Goal: Information Seeking & Learning: Learn about a topic

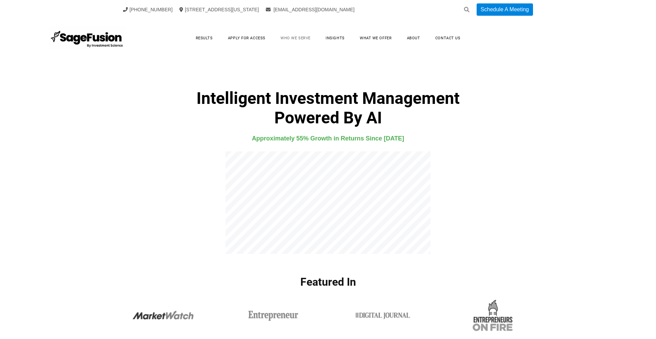
click at [296, 36] on link "Who We Serve" at bounding box center [296, 38] width 44 height 11
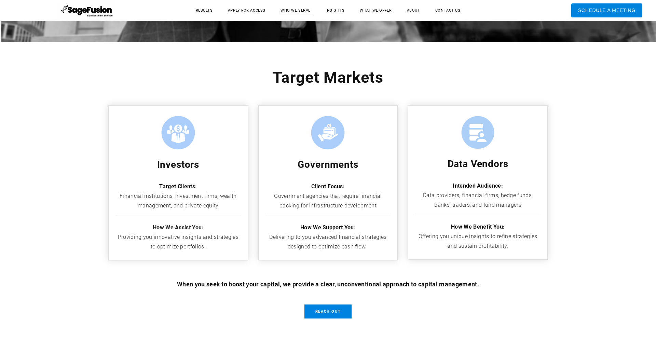
scroll to position [234, 0]
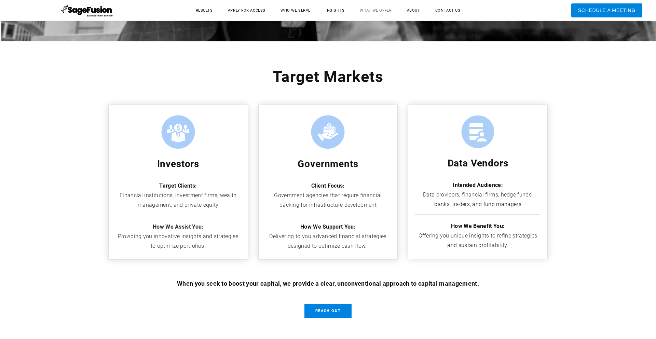
click at [373, 9] on link "What We Offer" at bounding box center [375, 10] width 45 height 11
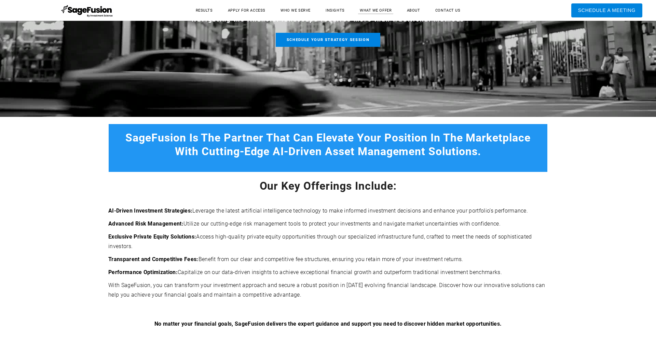
scroll to position [186, 0]
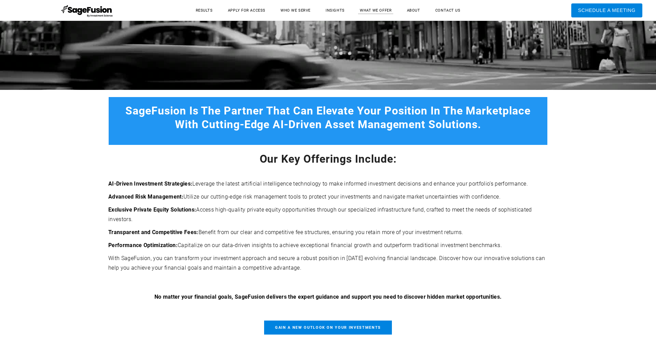
click at [316, 328] on span "Gain a new outlook on your investments" at bounding box center [328, 327] width 128 height 14
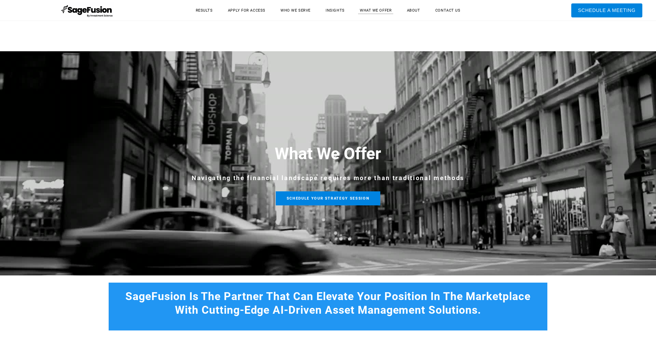
scroll to position [186, 0]
